Goal: Task Accomplishment & Management: Complete application form

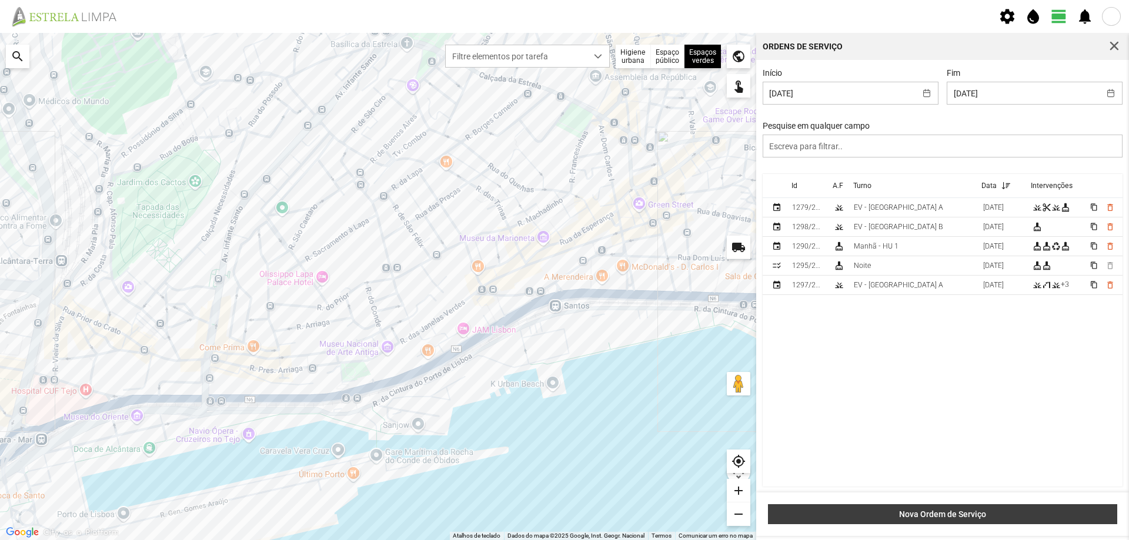
click at [983, 513] on span "Nova Ordem de Serviço" at bounding box center [942, 514] width 337 height 9
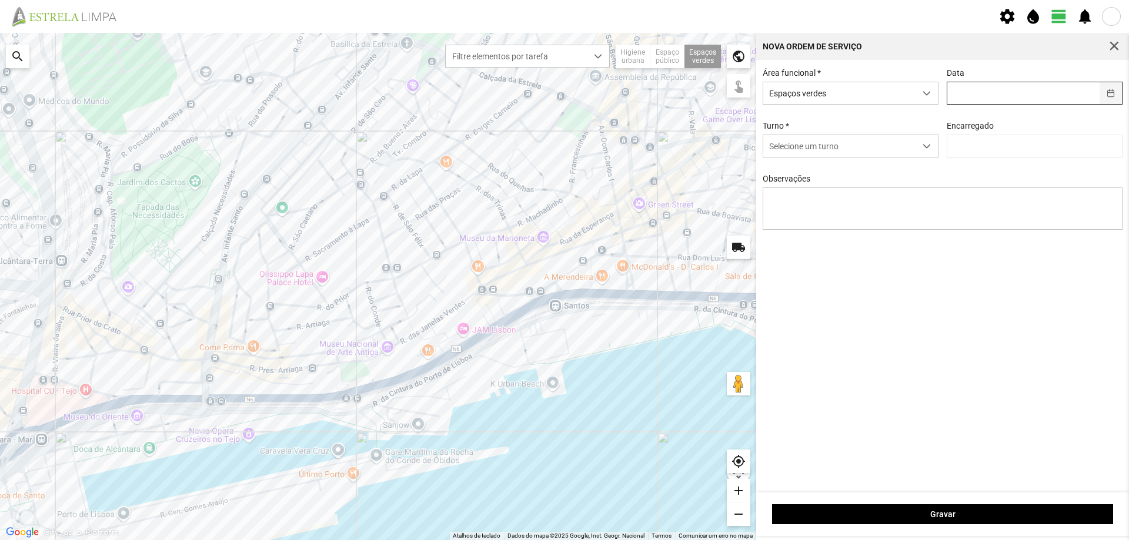
click at [1109, 95] on button "button" at bounding box center [1110, 93] width 23 height 22
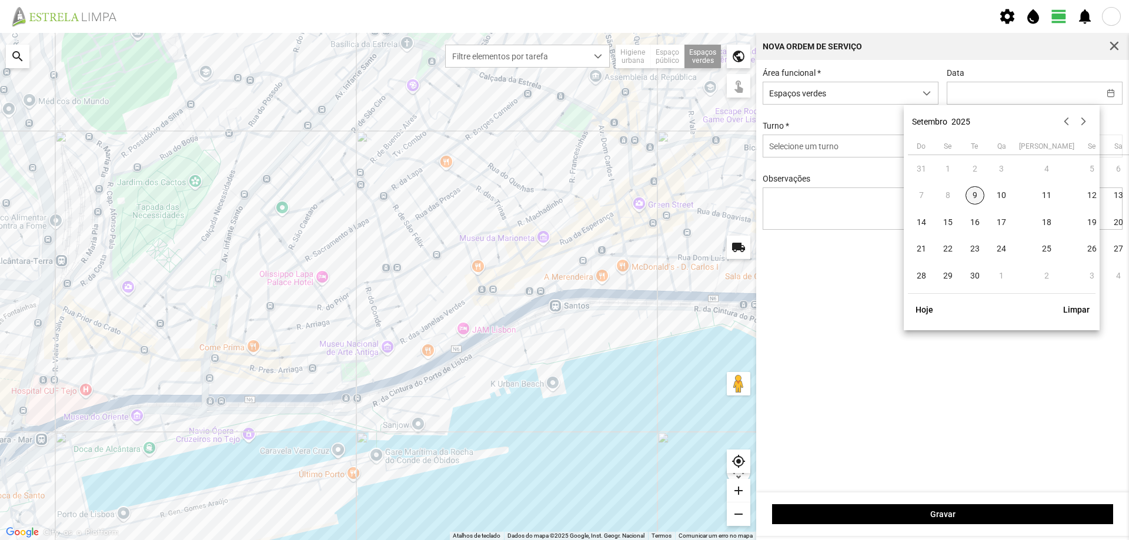
click at [977, 193] on span "9" at bounding box center [974, 195] width 19 height 19
type input "[DATE]"
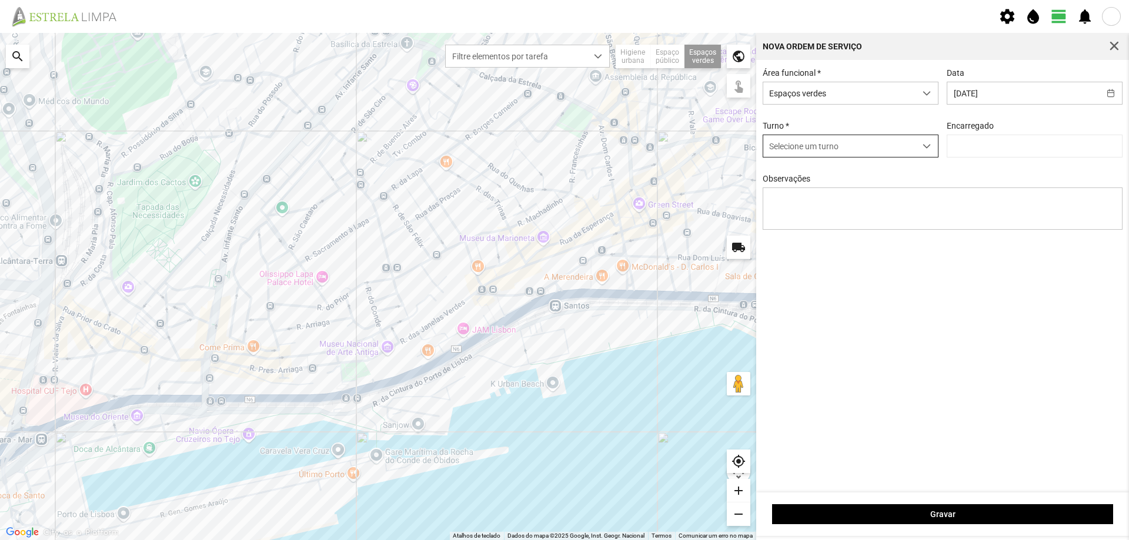
click at [924, 147] on span "dropdown trigger" at bounding box center [926, 146] width 8 height 8
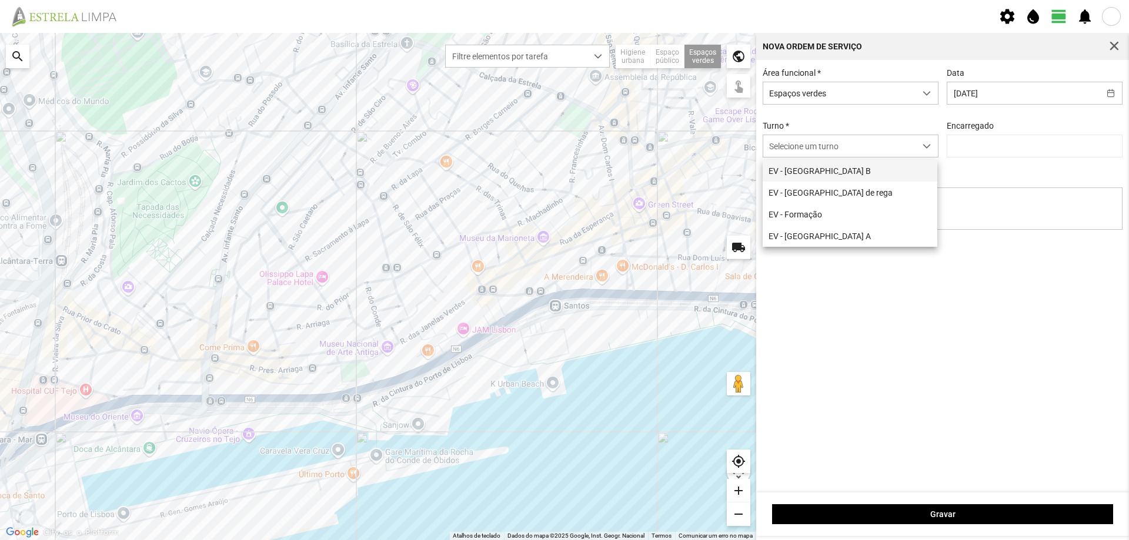
click at [851, 171] on li "EV - [GEOGRAPHIC_DATA] B" at bounding box center [850, 171] width 175 height 22
type input "[PERSON_NAME]"
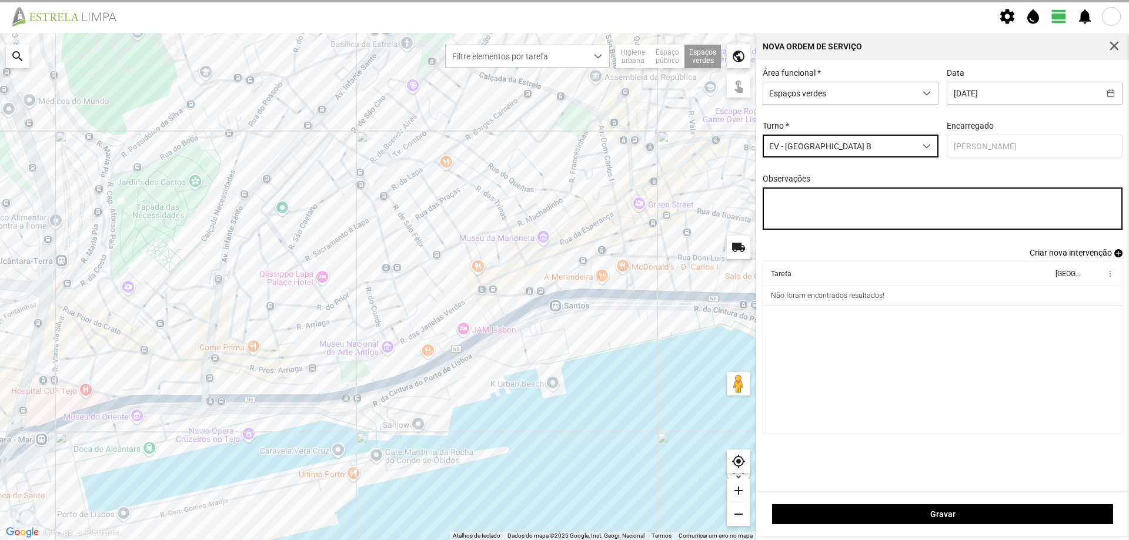
click at [785, 206] on textarea "Observações" at bounding box center [943, 209] width 360 height 42
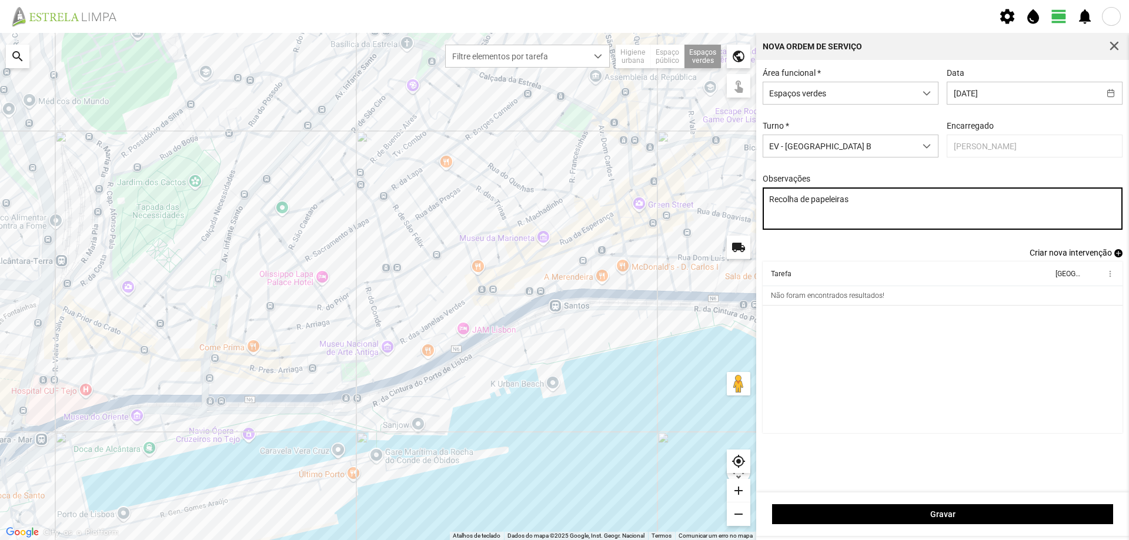
type textarea "Recolha de papeleiras"
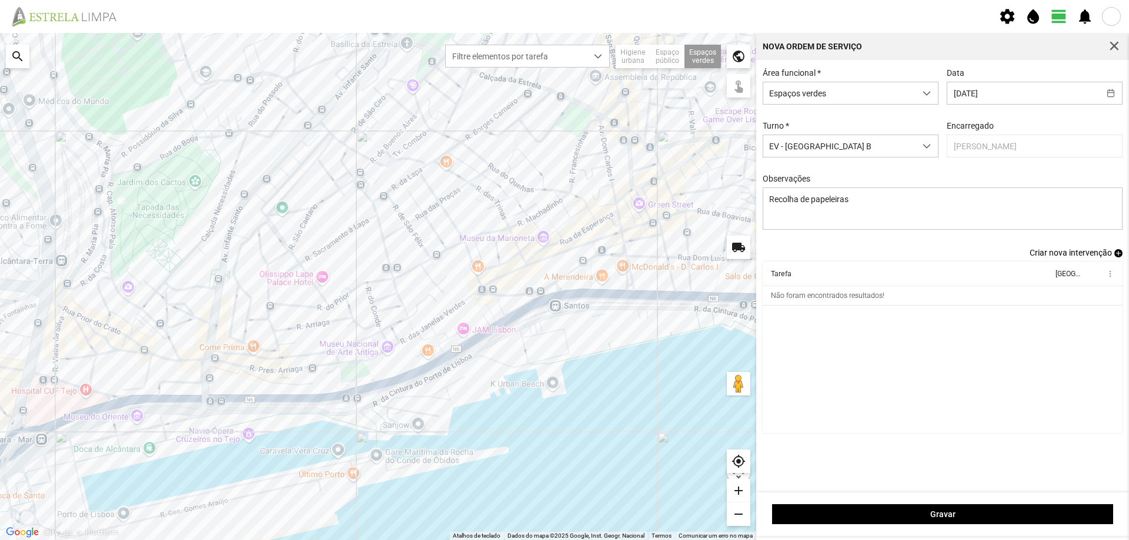
click at [831, 243] on div "Área funcional * Espaços verdes Data [DATE] Turno * EV - [GEOGRAPHIC_DATA] B En…" at bounding box center [942, 158] width 369 height 180
click at [1117, 256] on span "add" at bounding box center [1118, 253] width 8 height 8
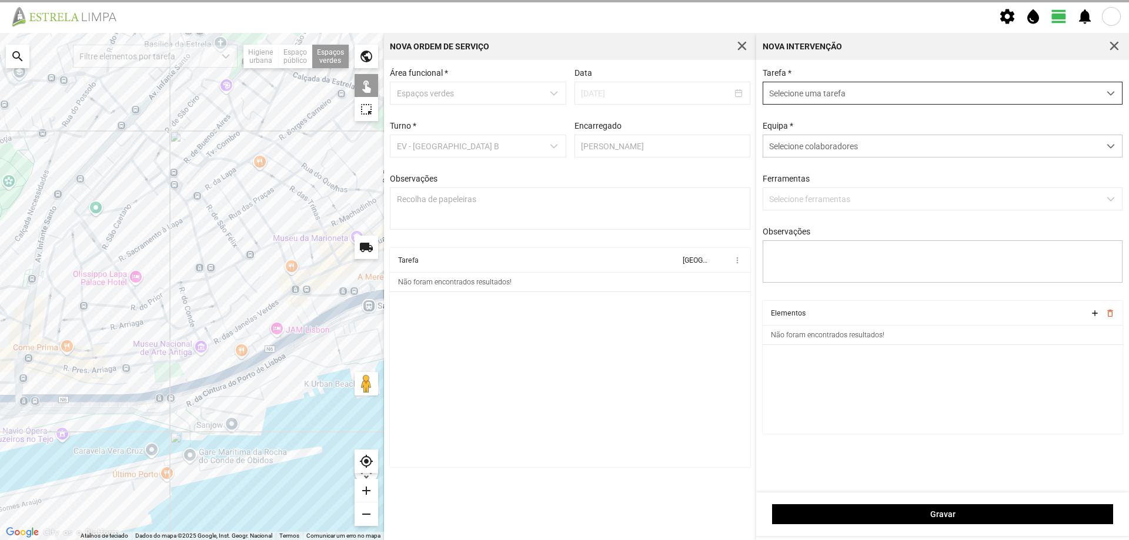
click at [797, 92] on span "Selecione uma tarefa" at bounding box center [931, 93] width 336 height 22
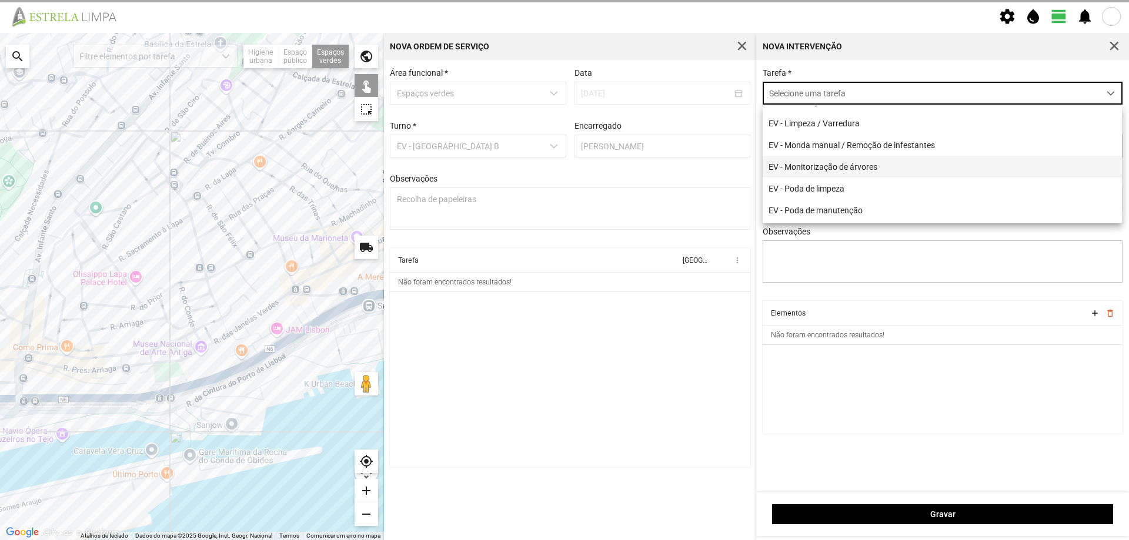
scroll to position [118, 0]
click at [886, 177] on li "EV - Recolha de papeleiras/Dejetos caninos" at bounding box center [942, 173] width 359 height 22
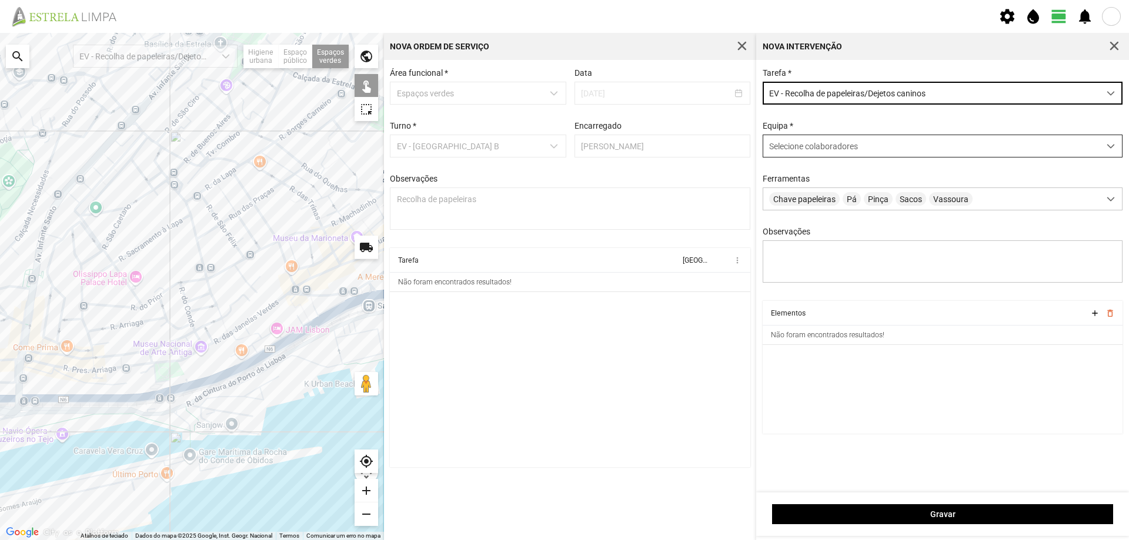
click at [805, 150] on span "Selecione colaboradores" at bounding box center [813, 146] width 89 height 9
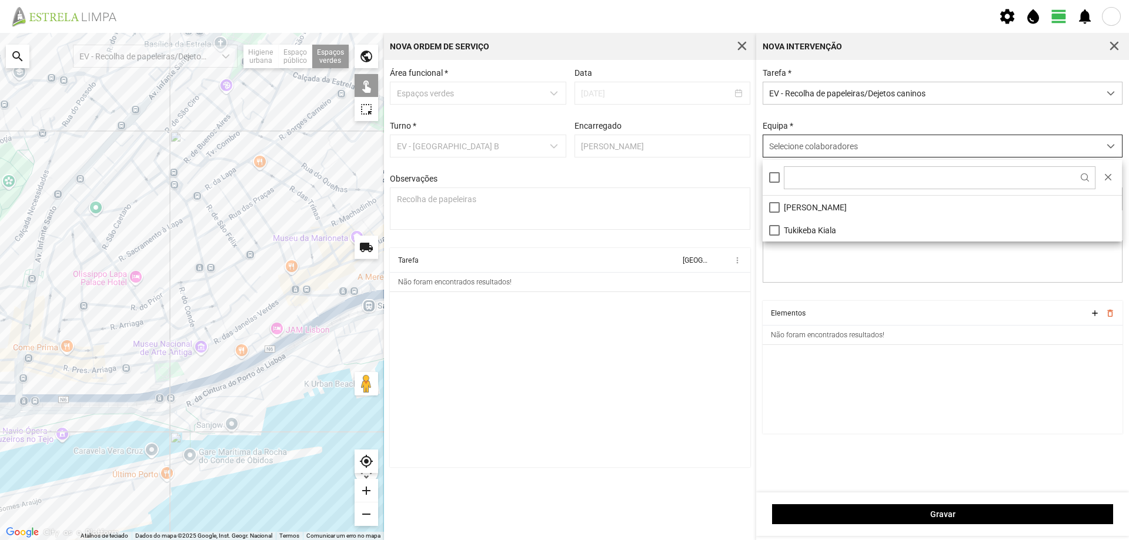
scroll to position [6, 52]
click at [808, 209] on li "[PERSON_NAME]" at bounding box center [942, 207] width 359 height 23
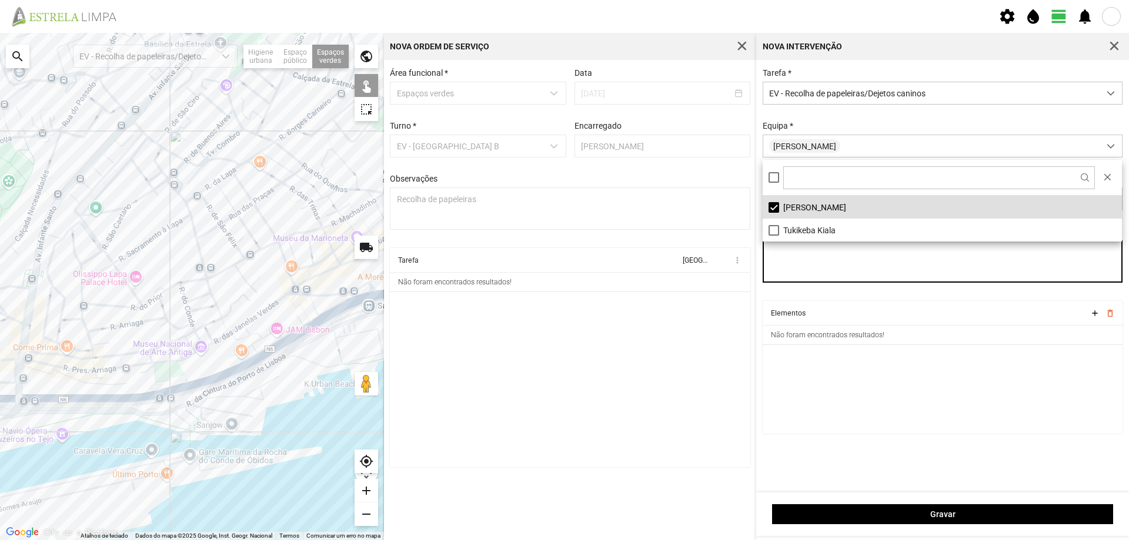
click at [830, 270] on textarea "Observações" at bounding box center [943, 261] width 360 height 42
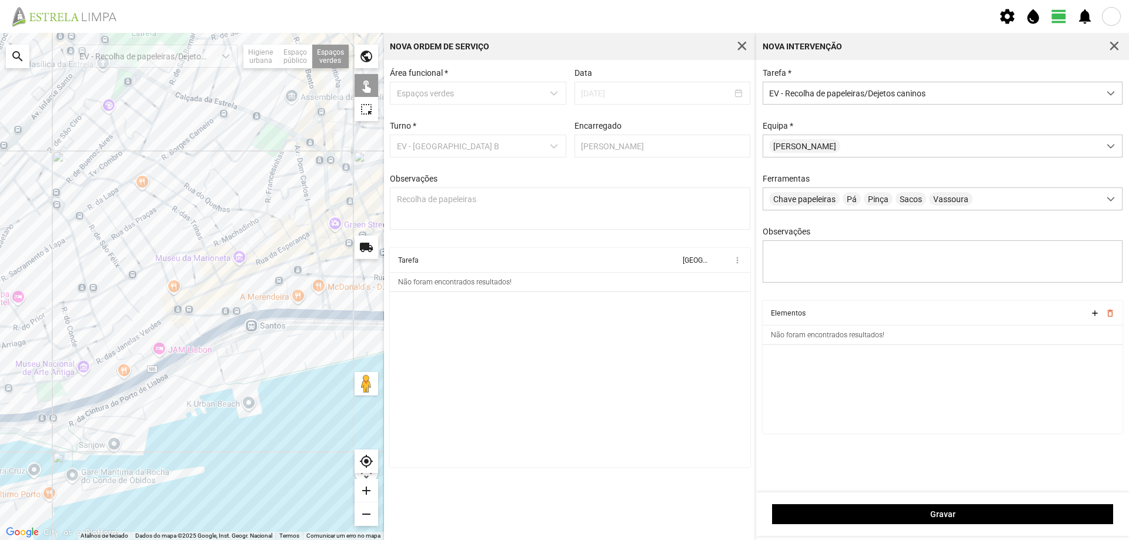
drag, startPoint x: 231, startPoint y: 238, endPoint x: 109, endPoint y: 254, distance: 122.7
click at [109, 254] on div at bounding box center [192, 286] width 384 height 507
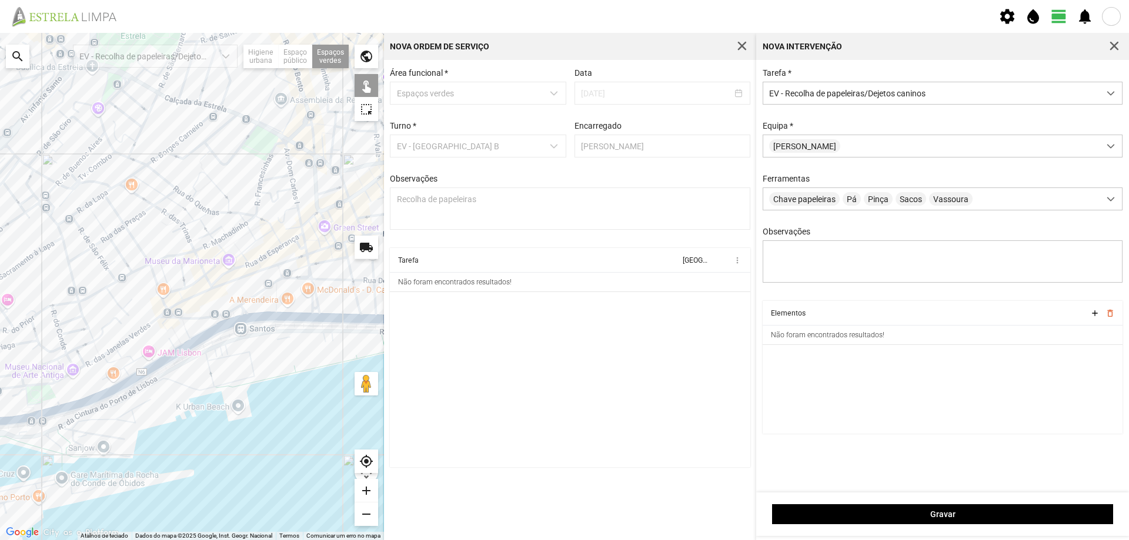
click at [258, 148] on div at bounding box center [192, 286] width 384 height 507
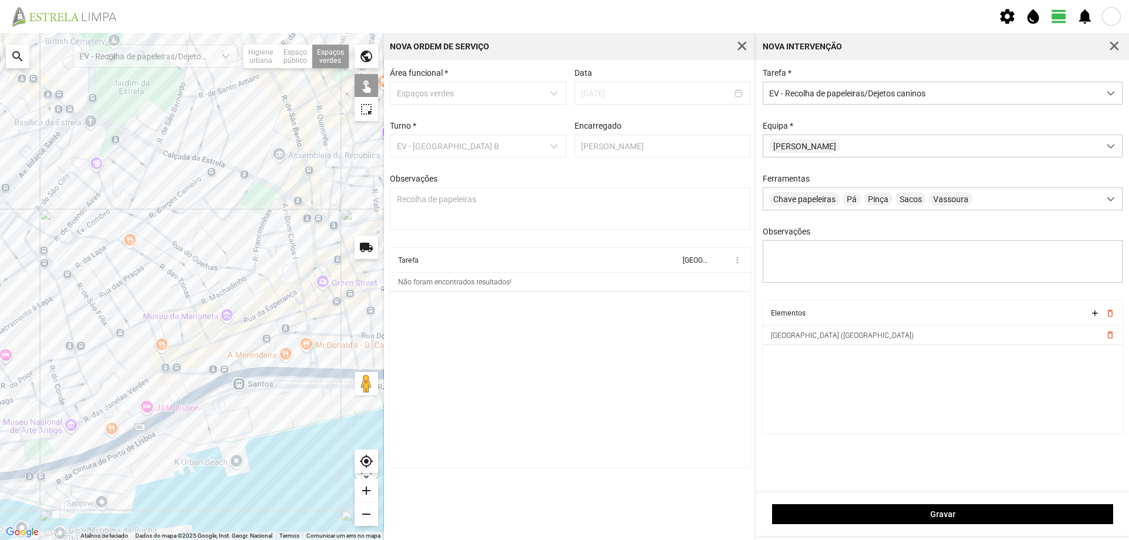
drag, startPoint x: 218, startPoint y: 112, endPoint x: 216, endPoint y: 168, distance: 55.3
click at [216, 168] on div at bounding box center [192, 286] width 384 height 507
click at [282, 127] on div at bounding box center [192, 286] width 384 height 507
click at [273, 214] on div at bounding box center [192, 286] width 384 height 507
click at [270, 212] on div at bounding box center [192, 286] width 384 height 507
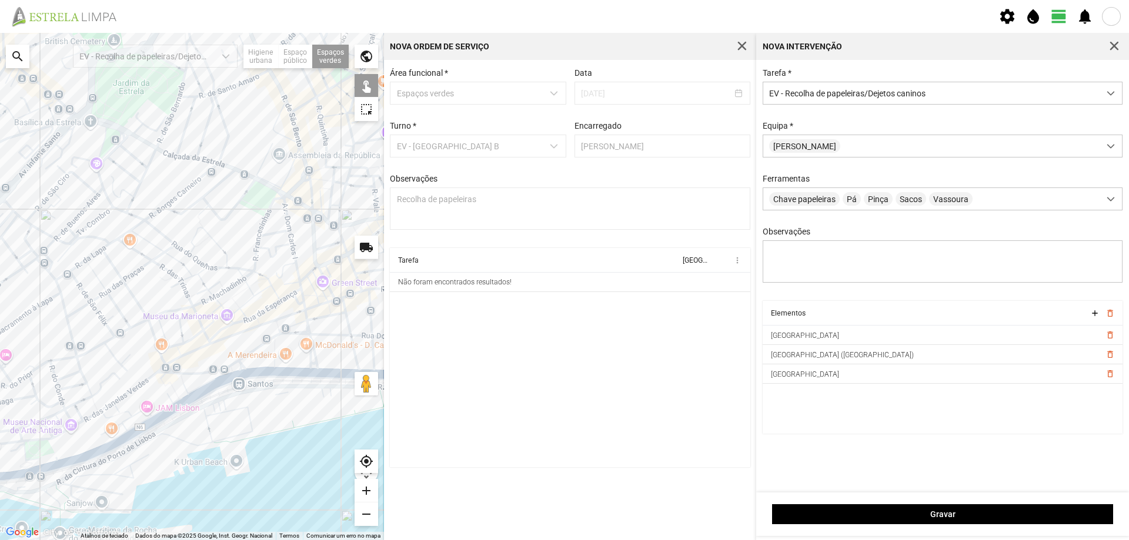
click at [265, 358] on div at bounding box center [192, 286] width 384 height 507
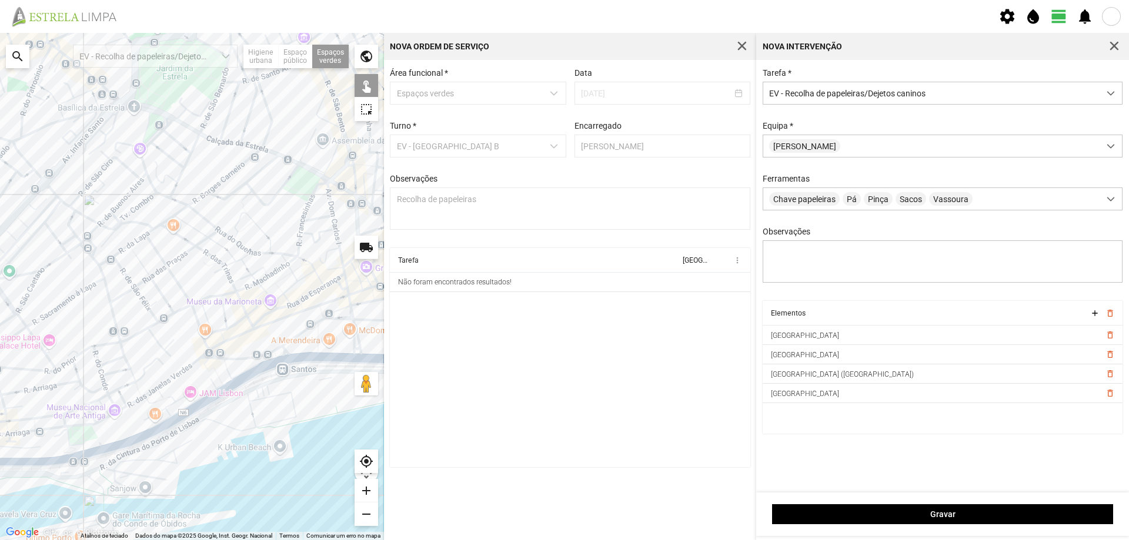
drag, startPoint x: 234, startPoint y: 297, endPoint x: 269, endPoint y: 284, distance: 37.0
click at [269, 284] on div at bounding box center [192, 286] width 384 height 507
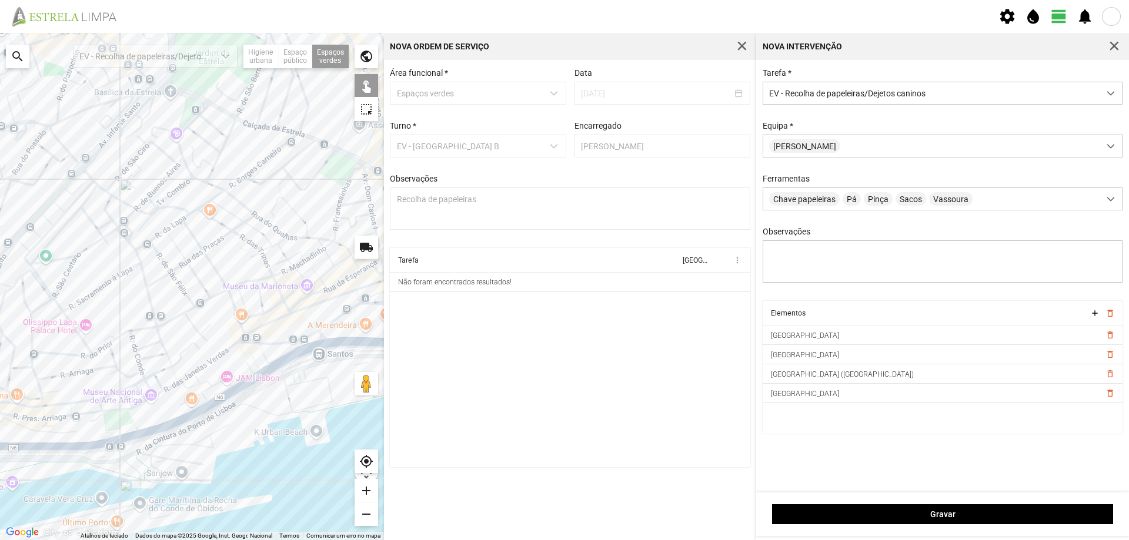
click at [109, 423] on div at bounding box center [192, 286] width 384 height 507
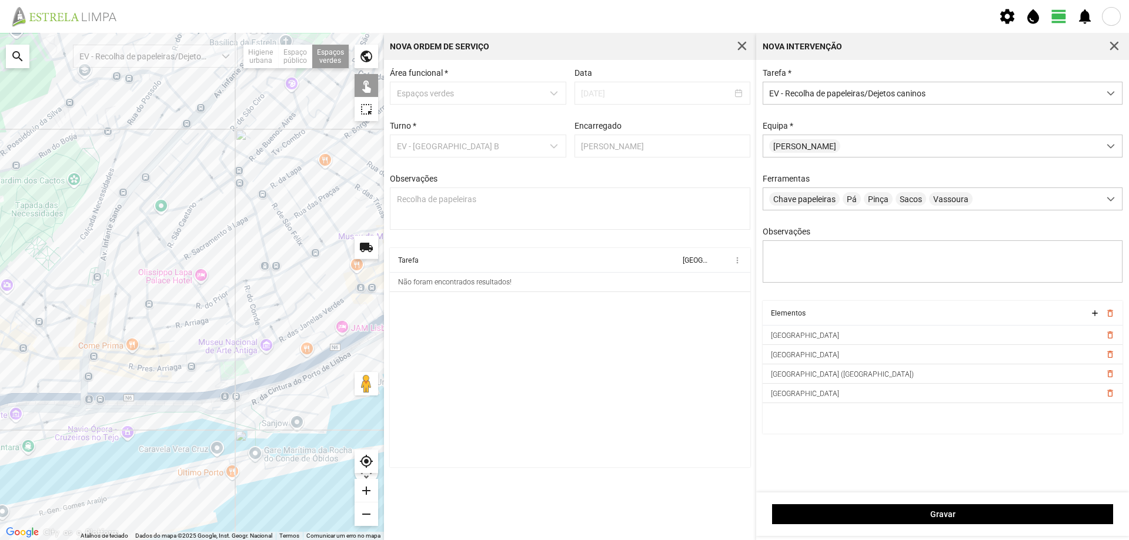
drag, startPoint x: 150, startPoint y: 319, endPoint x: 273, endPoint y: 258, distance: 137.5
click at [272, 263] on div at bounding box center [192, 286] width 384 height 507
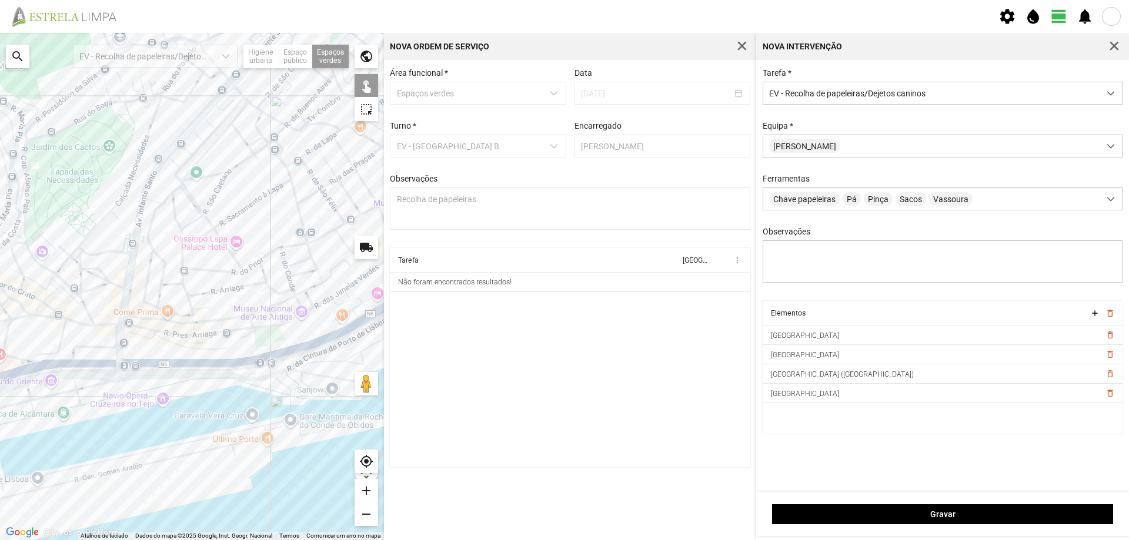
click at [266, 340] on div at bounding box center [192, 286] width 384 height 507
click at [36, 272] on div at bounding box center [192, 286] width 384 height 507
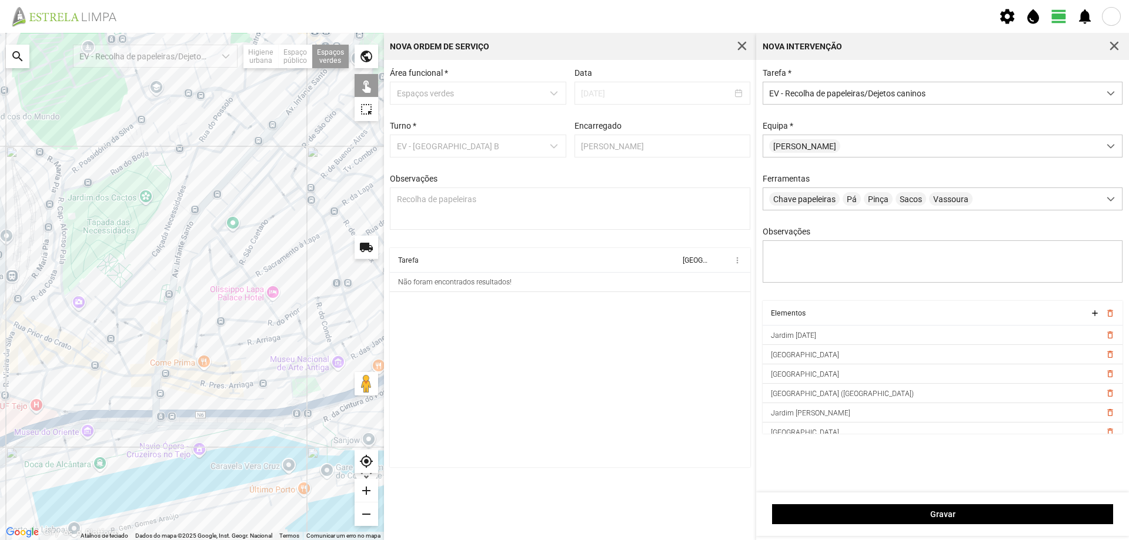
drag, startPoint x: 161, startPoint y: 280, endPoint x: 192, endPoint y: 331, distance: 59.9
click at [195, 333] on div at bounding box center [192, 286] width 384 height 507
click at [201, 223] on div at bounding box center [192, 286] width 384 height 507
click at [202, 199] on div at bounding box center [192, 286] width 384 height 507
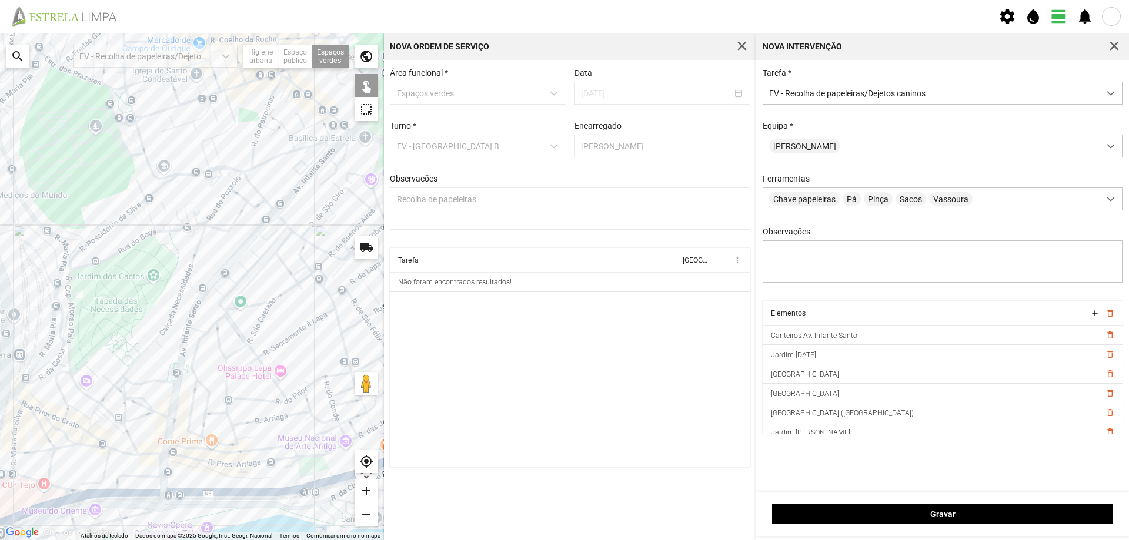
drag, startPoint x: 129, startPoint y: 233, endPoint x: 138, endPoint y: 288, distance: 56.1
click at [134, 299] on div at bounding box center [192, 286] width 384 height 507
click at [136, 148] on div at bounding box center [192, 286] width 384 height 507
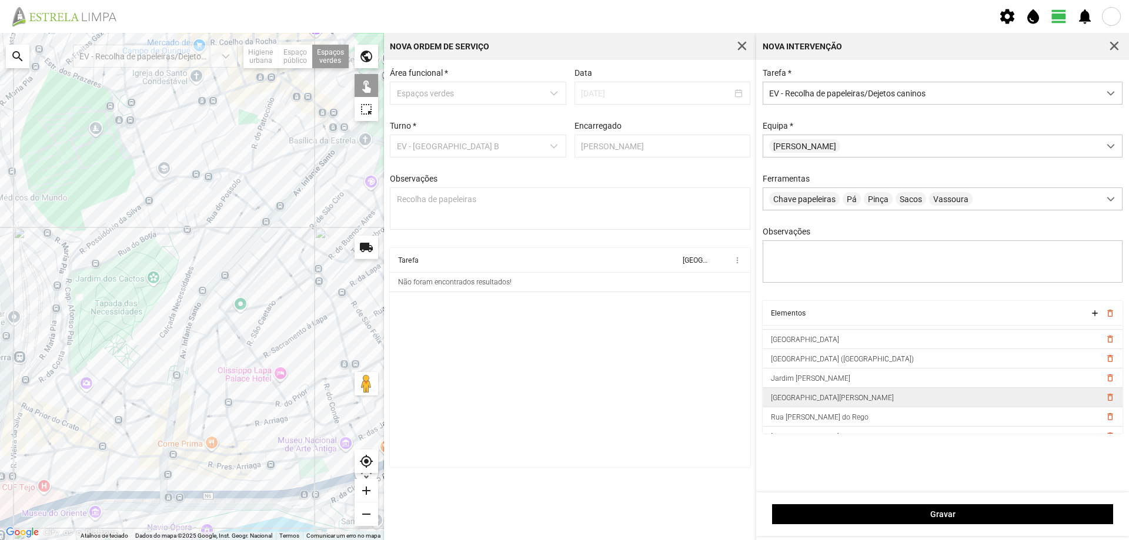
scroll to position [66, 0]
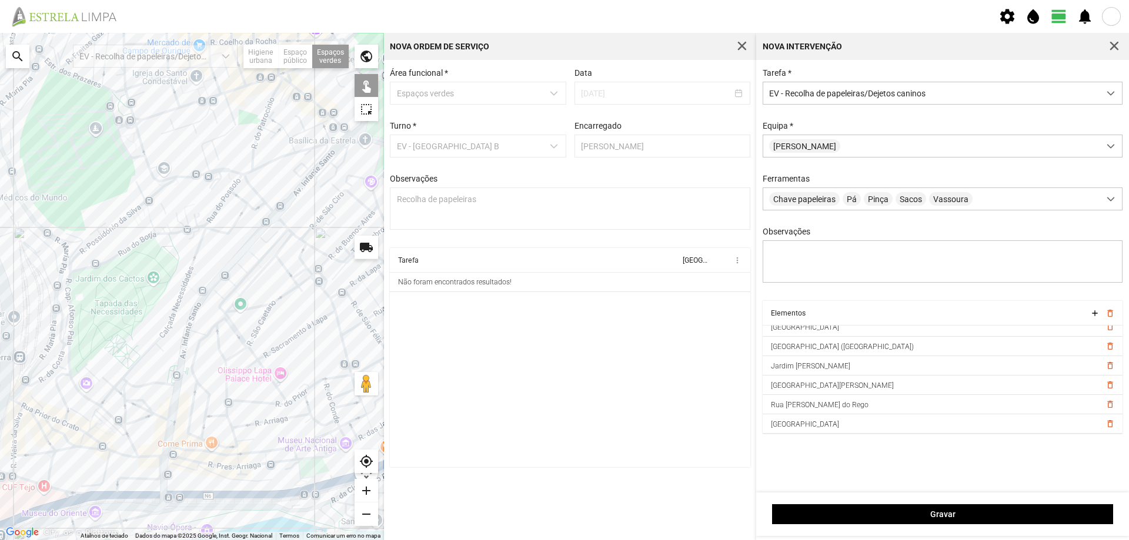
click at [171, 466] on div at bounding box center [192, 286] width 384 height 507
click at [176, 467] on div at bounding box center [192, 286] width 384 height 507
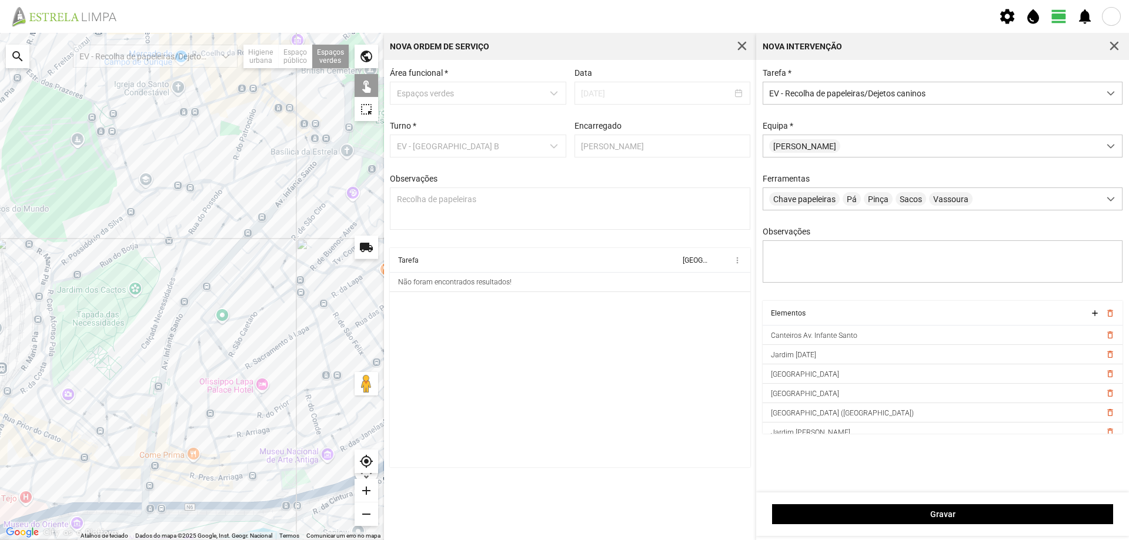
drag, startPoint x: 268, startPoint y: 366, endPoint x: 238, endPoint y: 362, distance: 30.2
click at [252, 374] on div at bounding box center [192, 286] width 384 height 507
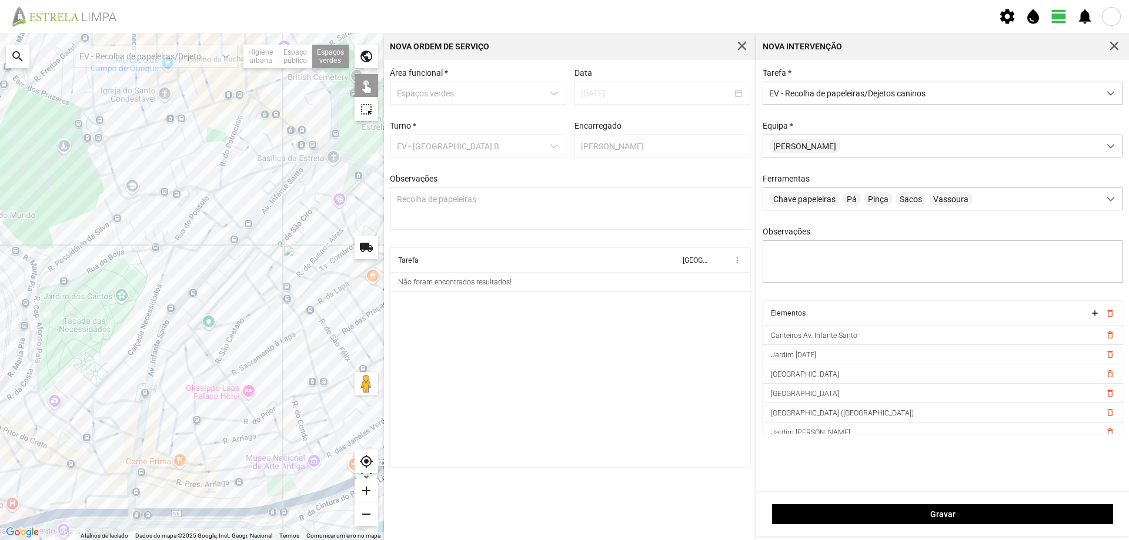
click at [154, 236] on div at bounding box center [192, 286] width 384 height 507
click at [155, 237] on div at bounding box center [192, 286] width 384 height 507
click at [156, 239] on div at bounding box center [192, 286] width 384 height 507
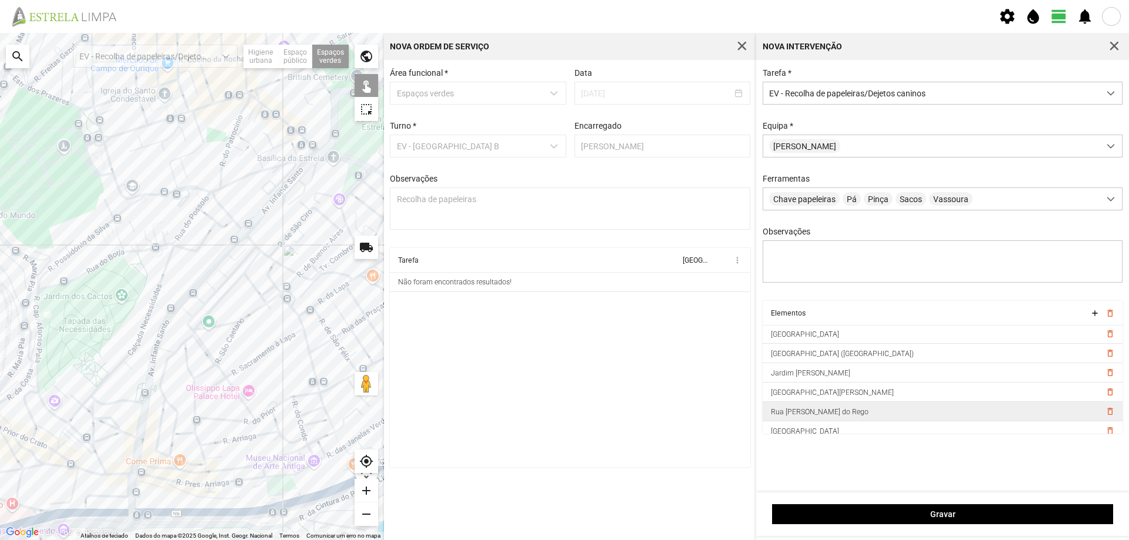
scroll to position [86, 0]
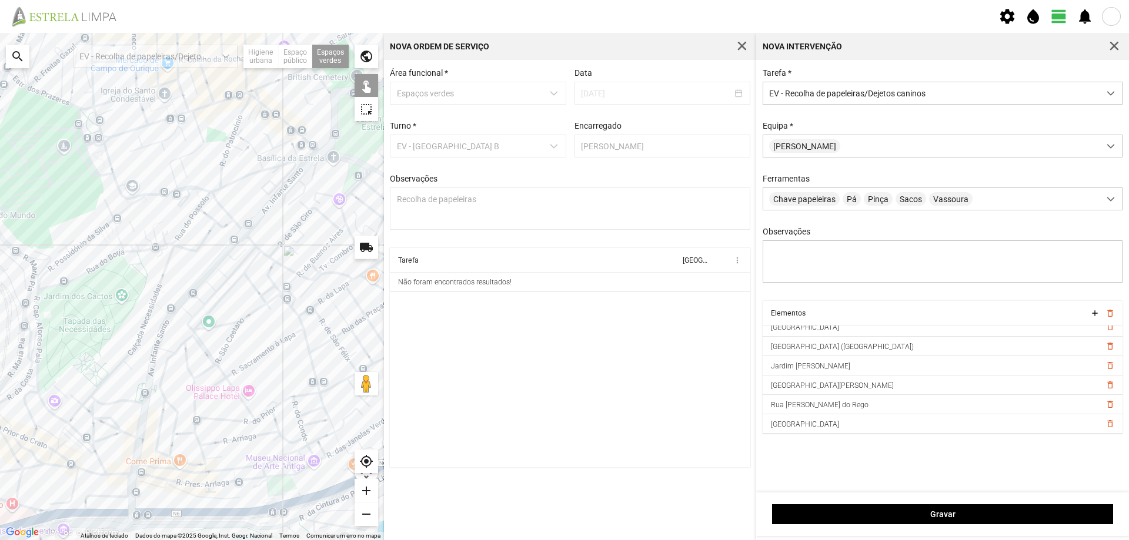
click at [155, 232] on div at bounding box center [192, 286] width 384 height 507
click at [125, 220] on div at bounding box center [192, 286] width 384 height 507
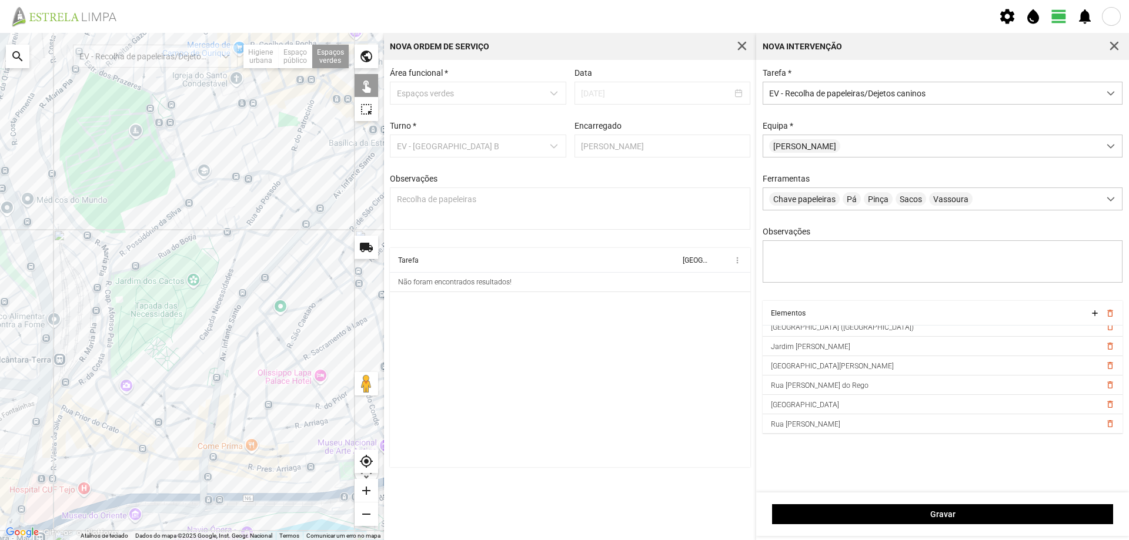
drag, startPoint x: 119, startPoint y: 271, endPoint x: 191, endPoint y: 256, distance: 73.9
click at [191, 256] on div at bounding box center [192, 286] width 384 height 507
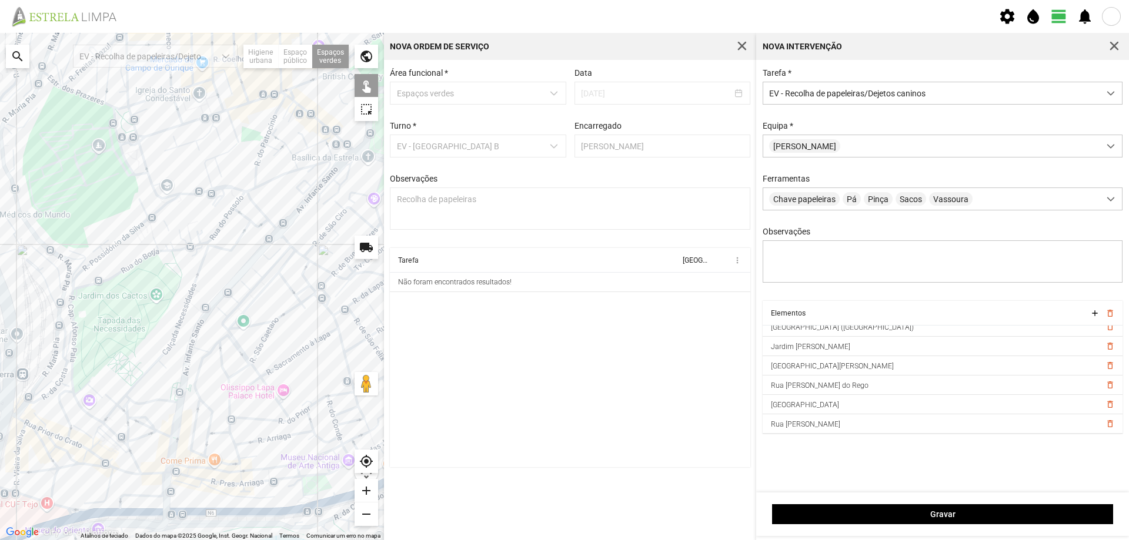
drag, startPoint x: 158, startPoint y: 298, endPoint x: 103, endPoint y: 304, distance: 55.0
click at [105, 304] on div at bounding box center [192, 286] width 384 height 507
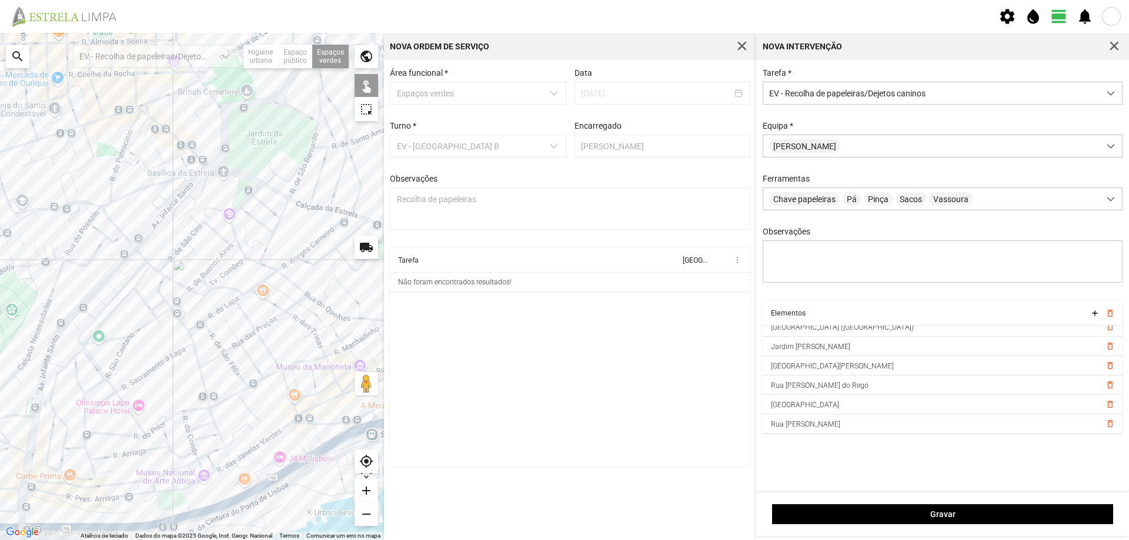
drag, startPoint x: 336, startPoint y: 353, endPoint x: 215, endPoint y: 368, distance: 122.7
click at [215, 368] on div at bounding box center [192, 286] width 384 height 507
click at [238, 195] on div at bounding box center [192, 286] width 384 height 507
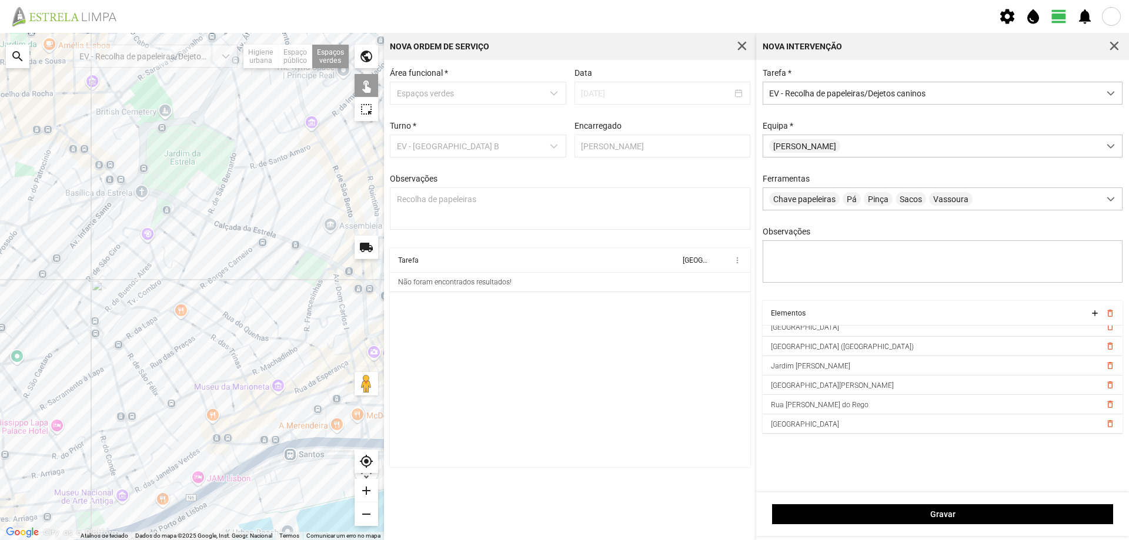
drag, startPoint x: 276, startPoint y: 277, endPoint x: 209, endPoint y: 291, distance: 68.5
click at [209, 291] on div at bounding box center [192, 286] width 384 height 507
click at [117, 186] on div at bounding box center [192, 286] width 384 height 507
click at [284, 182] on div at bounding box center [192, 286] width 384 height 507
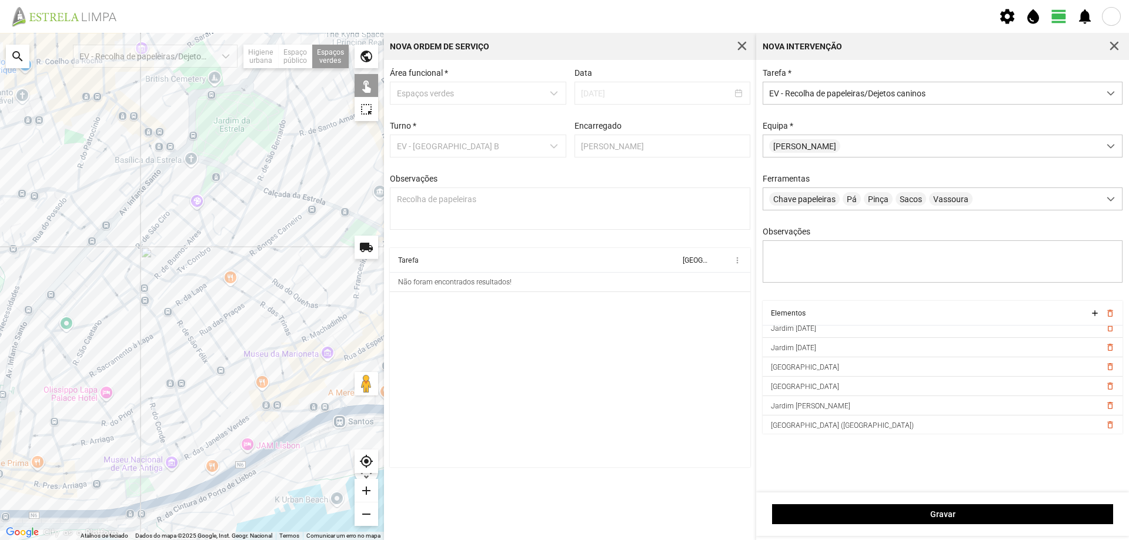
drag, startPoint x: 255, startPoint y: 360, endPoint x: 329, endPoint y: 314, distance: 87.1
click at [329, 314] on div at bounding box center [192, 286] width 384 height 507
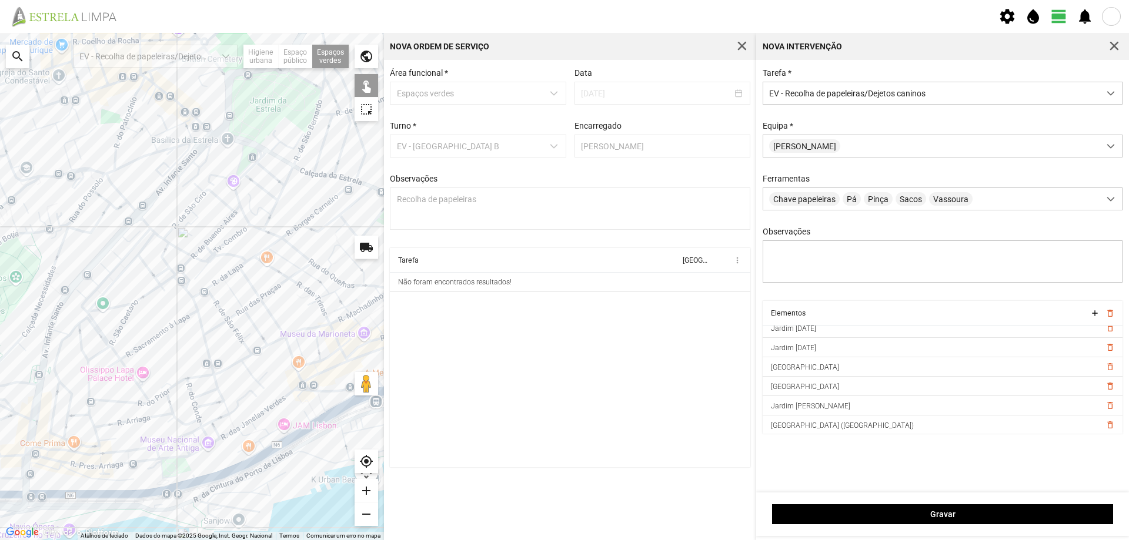
drag, startPoint x: 291, startPoint y: 312, endPoint x: 327, endPoint y: 300, distance: 37.7
click at [302, 307] on div at bounding box center [192, 286] width 384 height 507
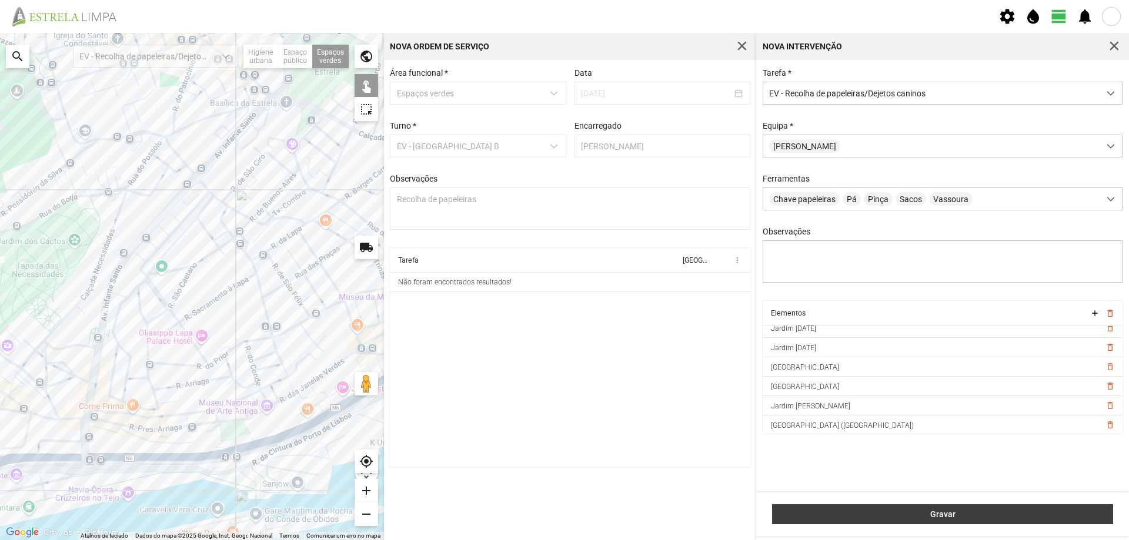
click at [942, 513] on span "Gravar" at bounding box center [942, 514] width 329 height 9
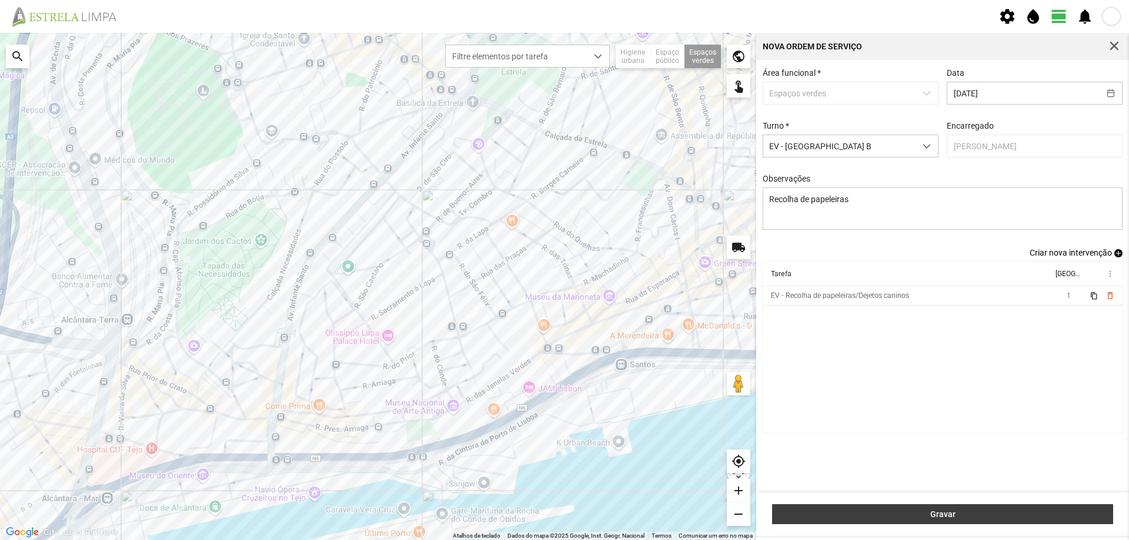
click at [948, 519] on span "Gravar" at bounding box center [942, 514] width 329 height 9
